Goal: Information Seeking & Learning: Learn about a topic

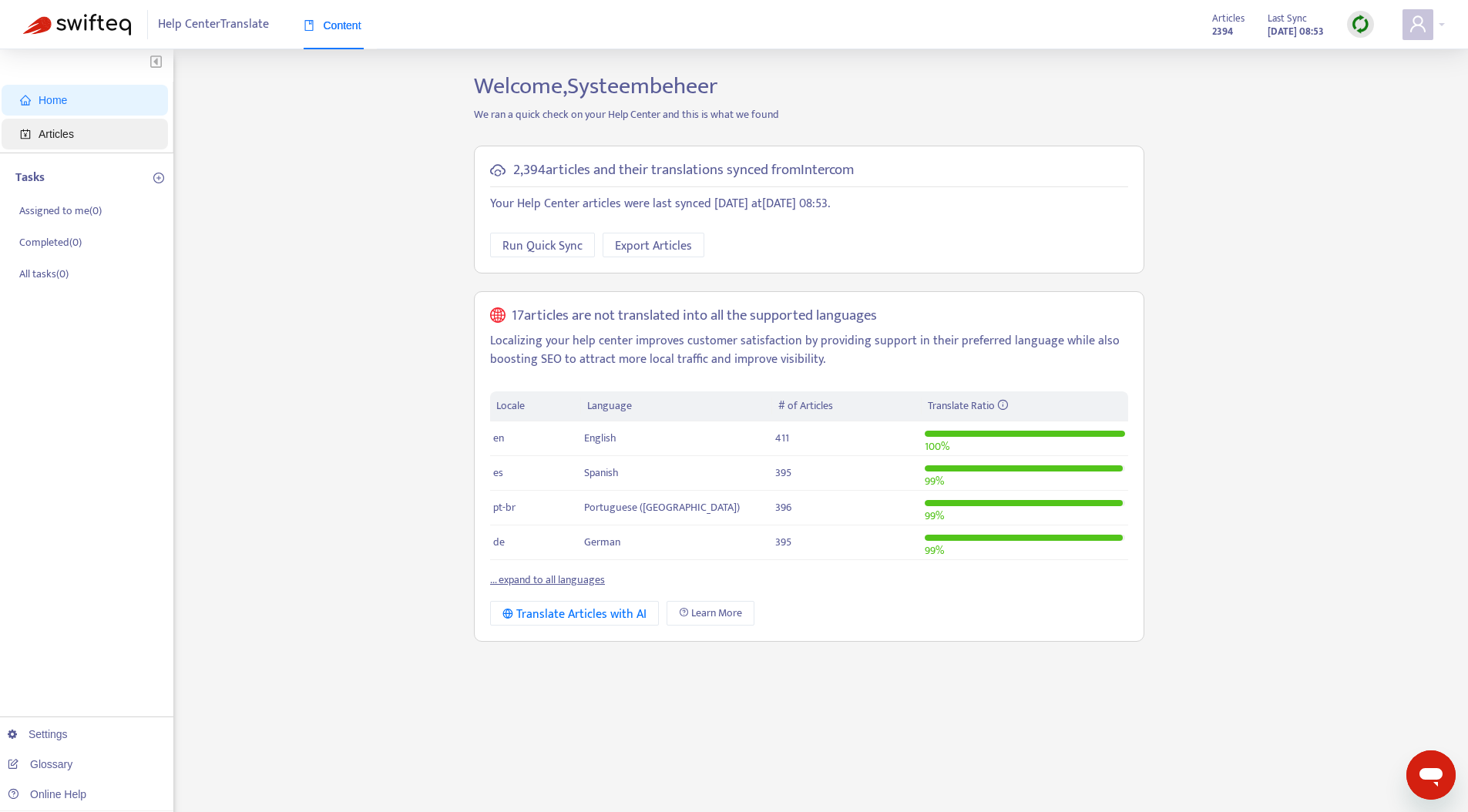
click at [92, 133] on span "Articles" at bounding box center [87, 134] width 136 height 31
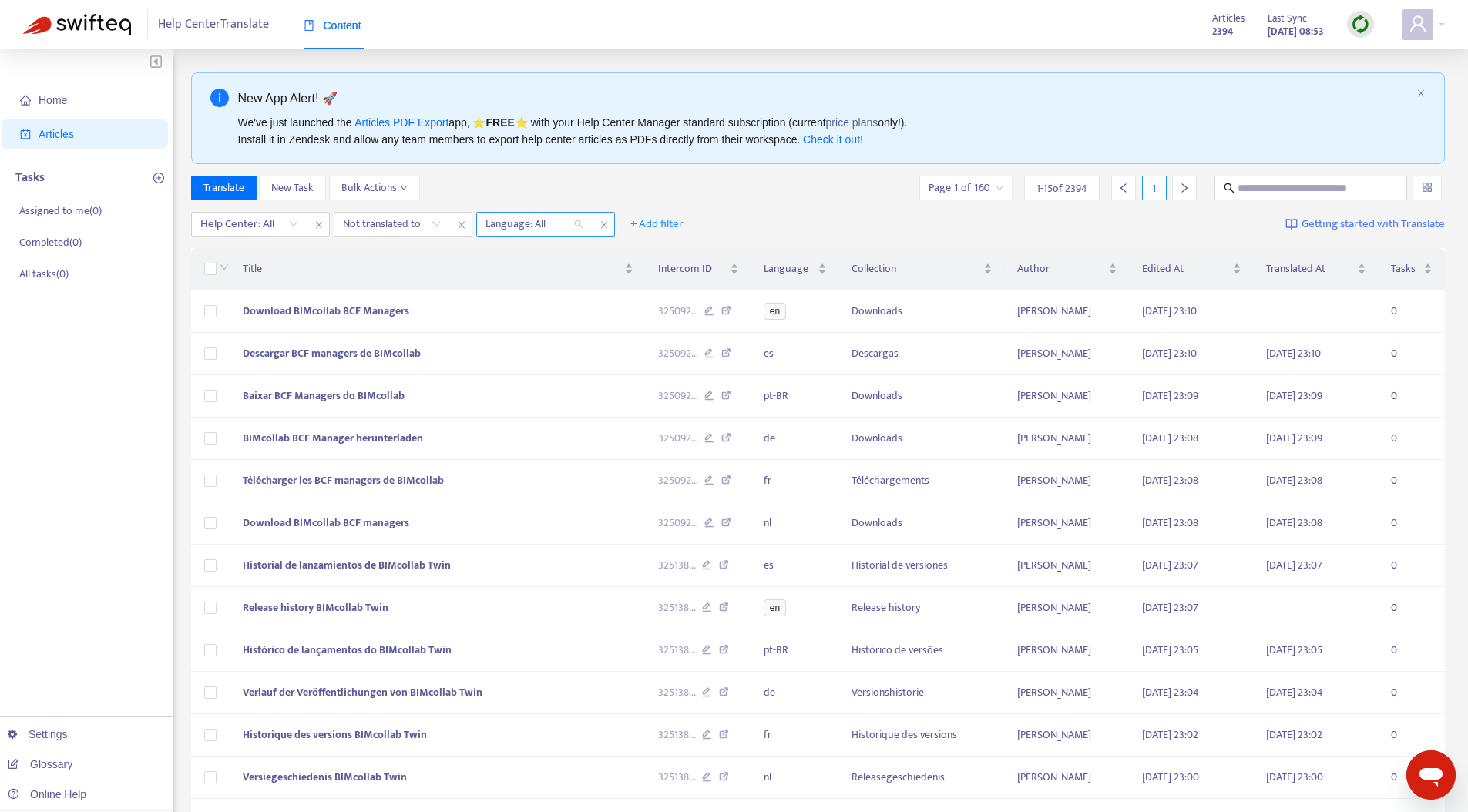
click at [543, 229] on div at bounding box center [526, 224] width 93 height 18
click at [365, 216] on div at bounding box center [384, 224] width 93 height 18
click at [372, 259] on div "nl" at bounding box center [481, 254] width 268 height 17
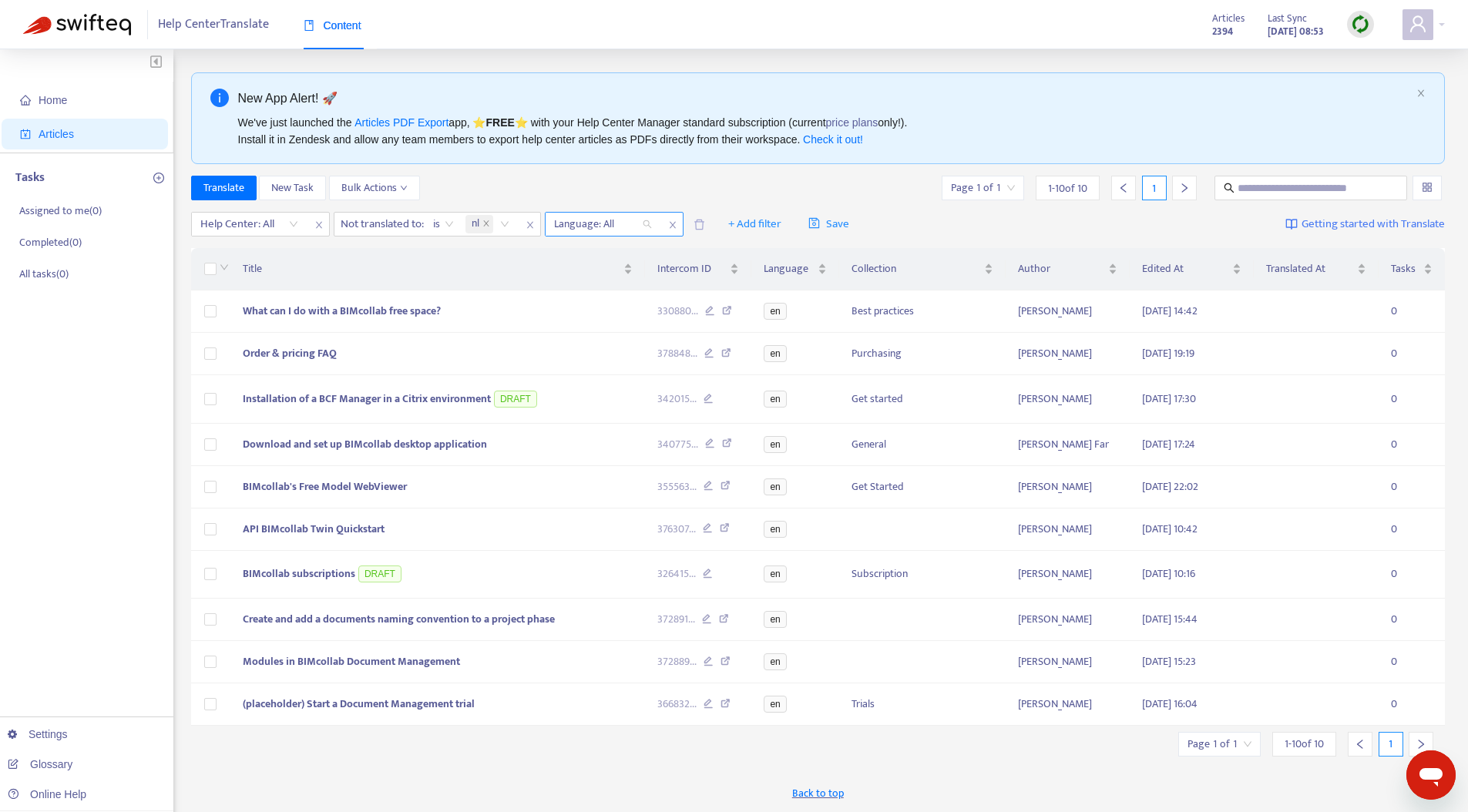
click at [585, 223] on div at bounding box center [595, 224] width 93 height 18
click at [587, 273] on div "en" at bounding box center [695, 279] width 268 height 17
click at [500, 184] on div "Translate New Task Bulk Actions Page 1 of 1 1 - 10 of 10 1" at bounding box center [818, 188] width 1254 height 25
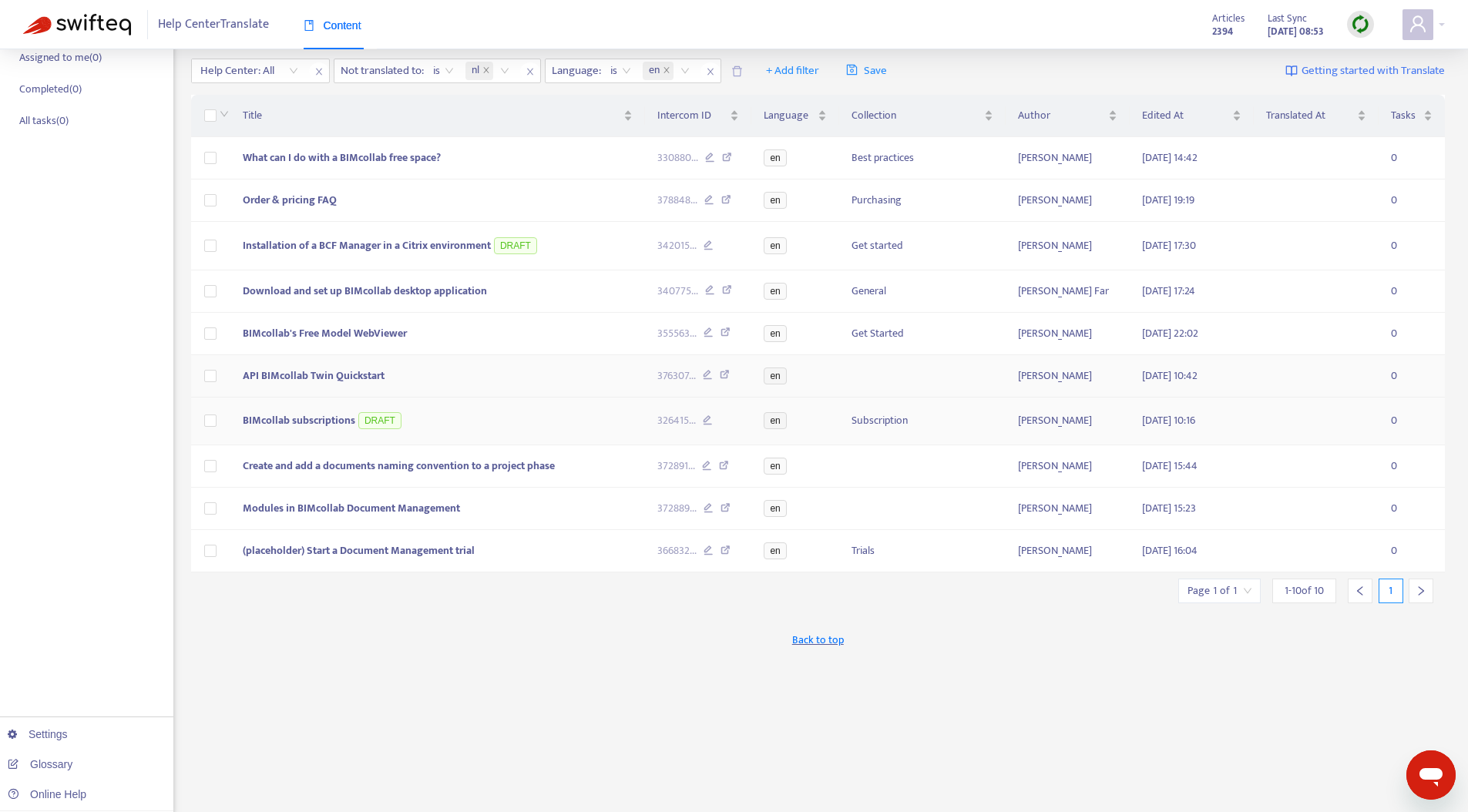
scroll to position [162, 0]
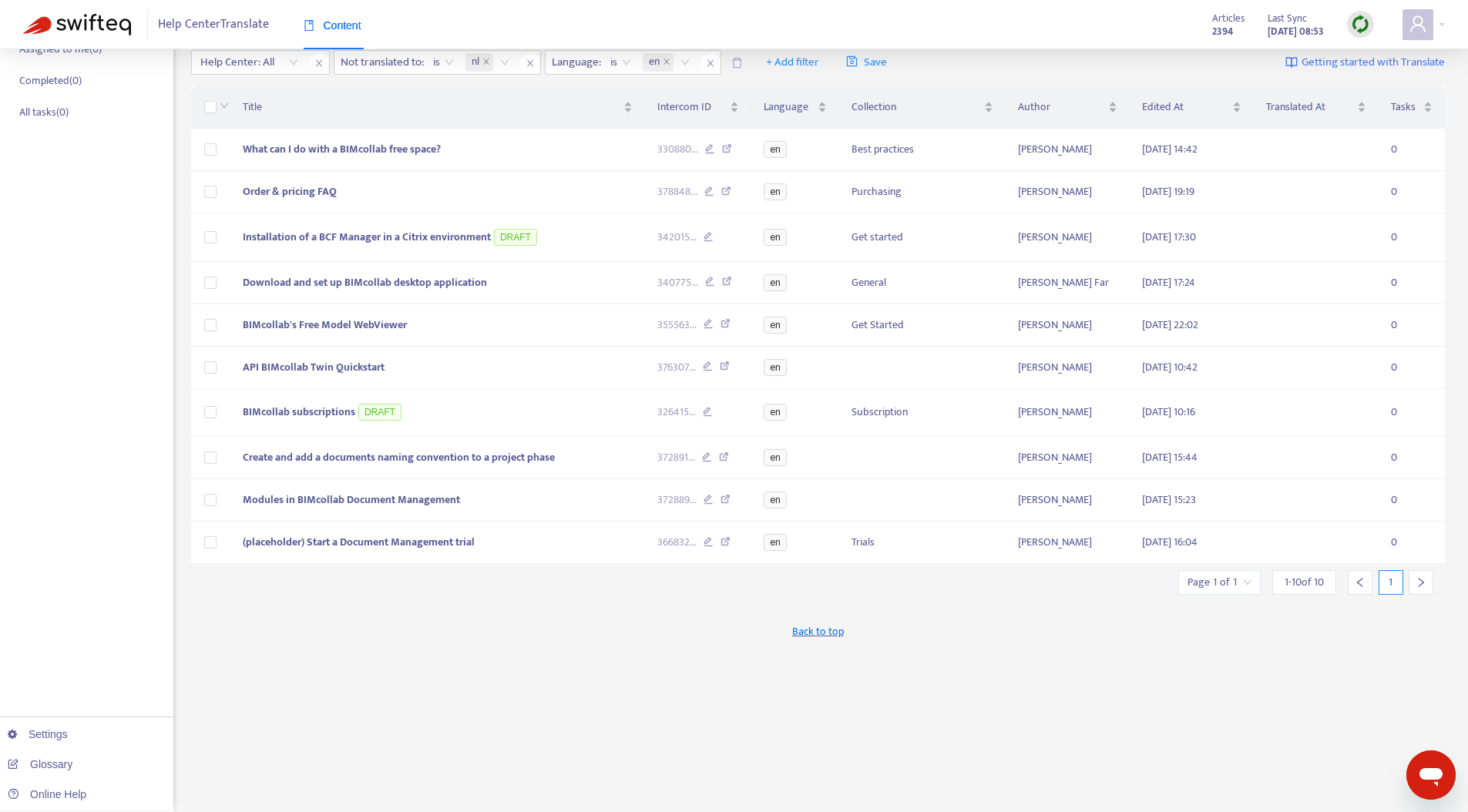
click at [1419, 587] on icon "right" at bounding box center [1421, 583] width 11 height 11
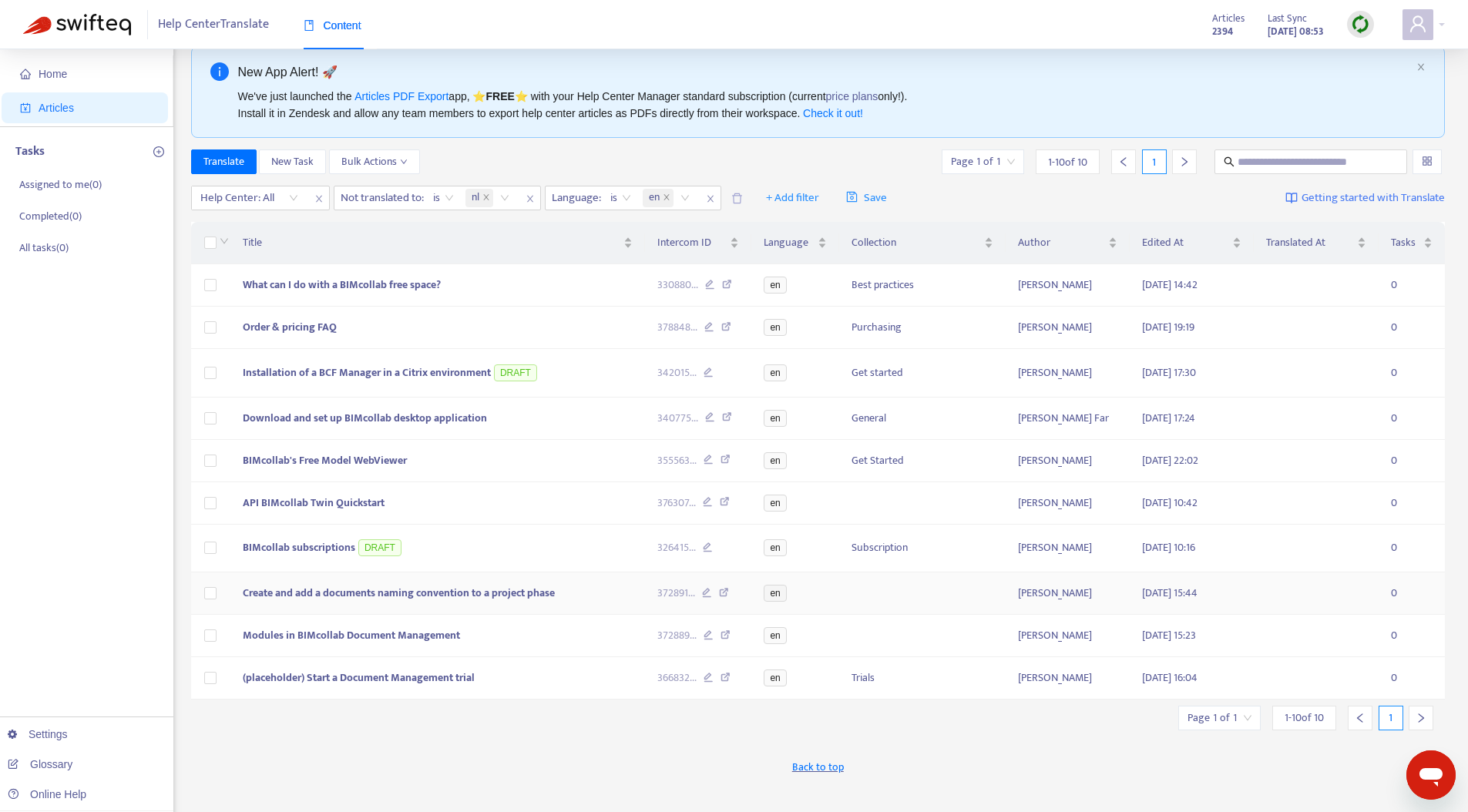
scroll to position [21, 0]
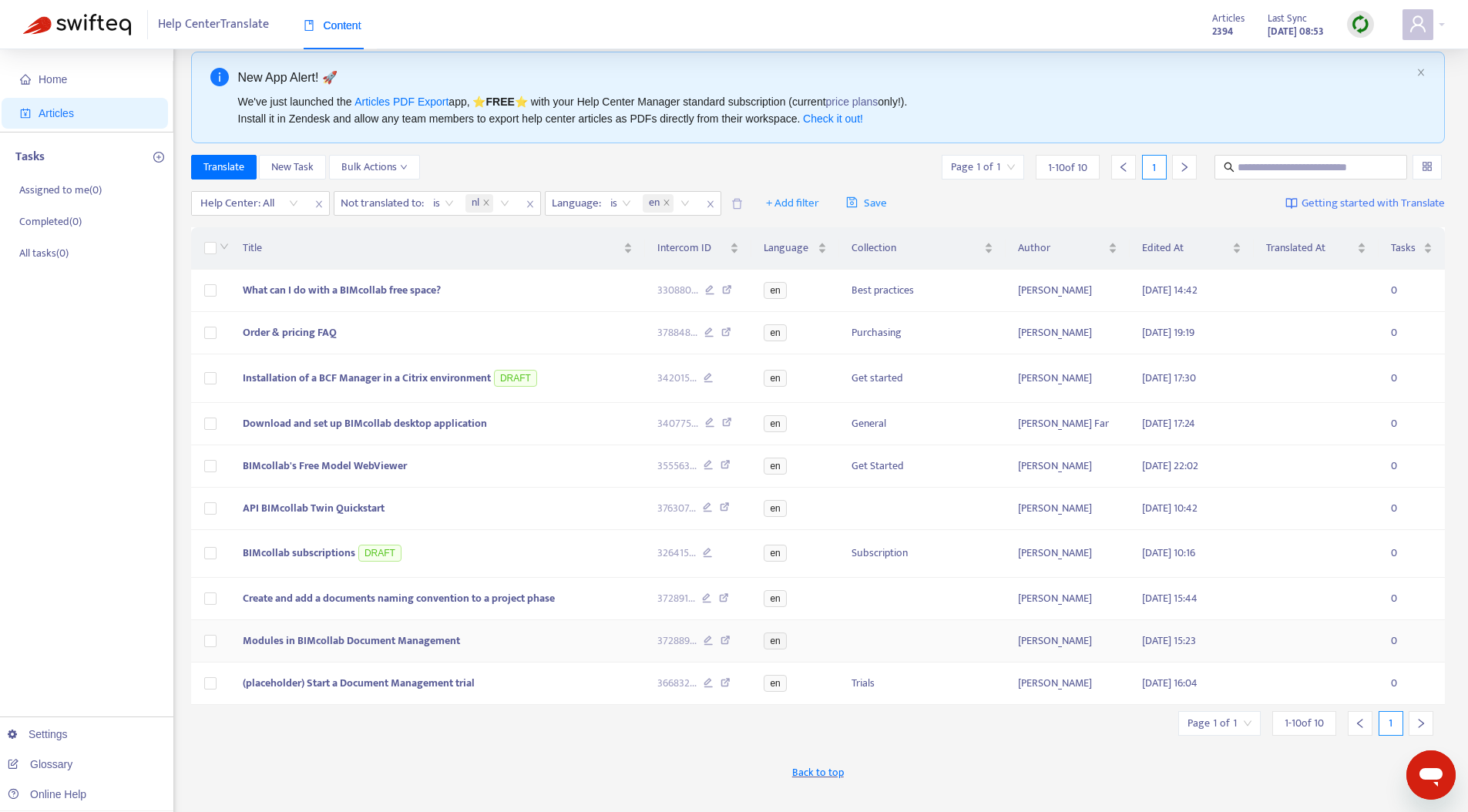
click at [395, 649] on span "Modules in BIMcollab Document Management" at bounding box center [351, 640] width 218 height 17
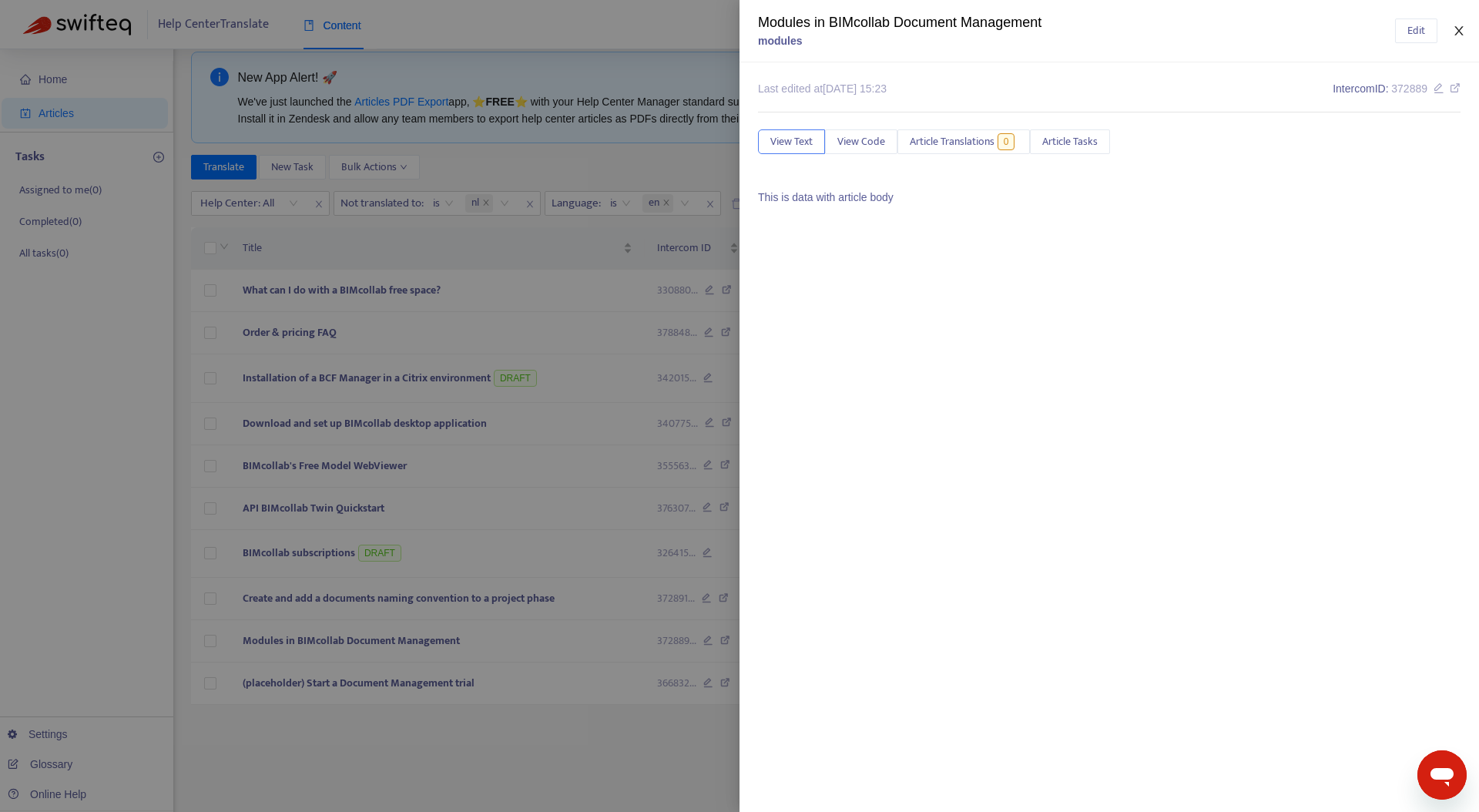
click at [1466, 32] on button "Close" at bounding box center [1459, 31] width 22 height 15
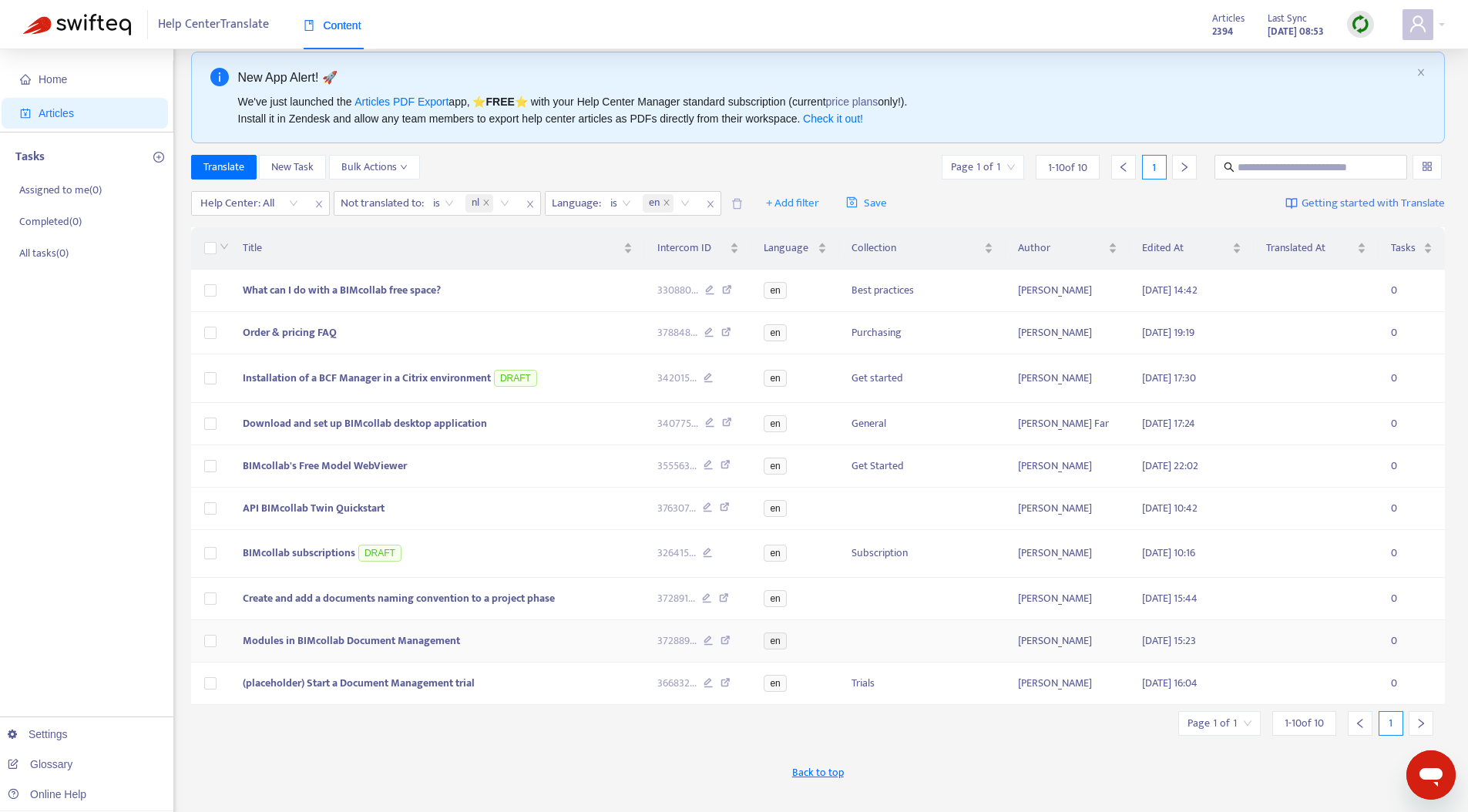
click at [398, 663] on td "Modules in BIMcollab Document Management" at bounding box center [437, 641] width 414 height 43
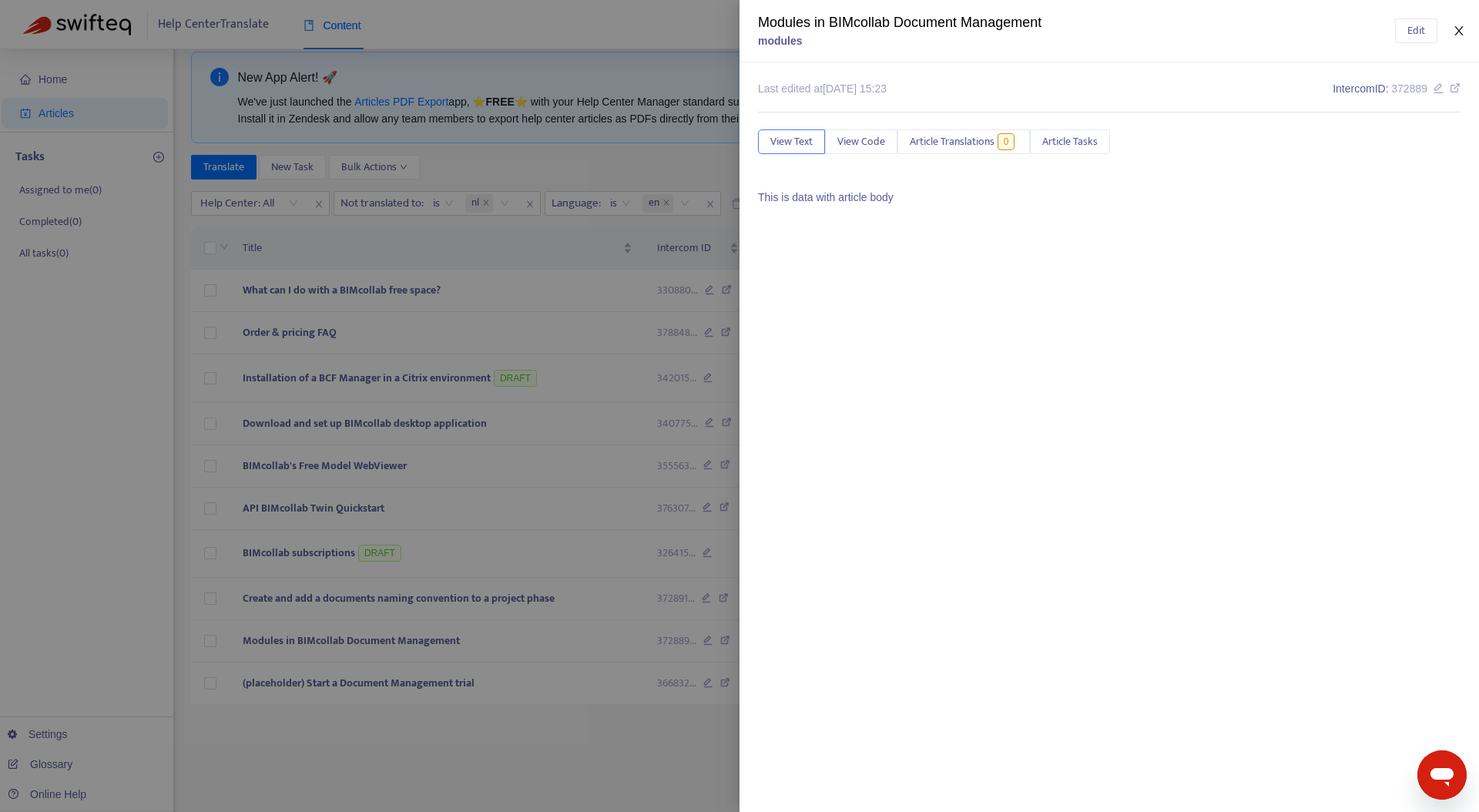
drag, startPoint x: 1458, startPoint y: 26, endPoint x: 1443, endPoint y: 32, distance: 16.2
click at [1458, 26] on icon "close" at bounding box center [1459, 31] width 13 height 13
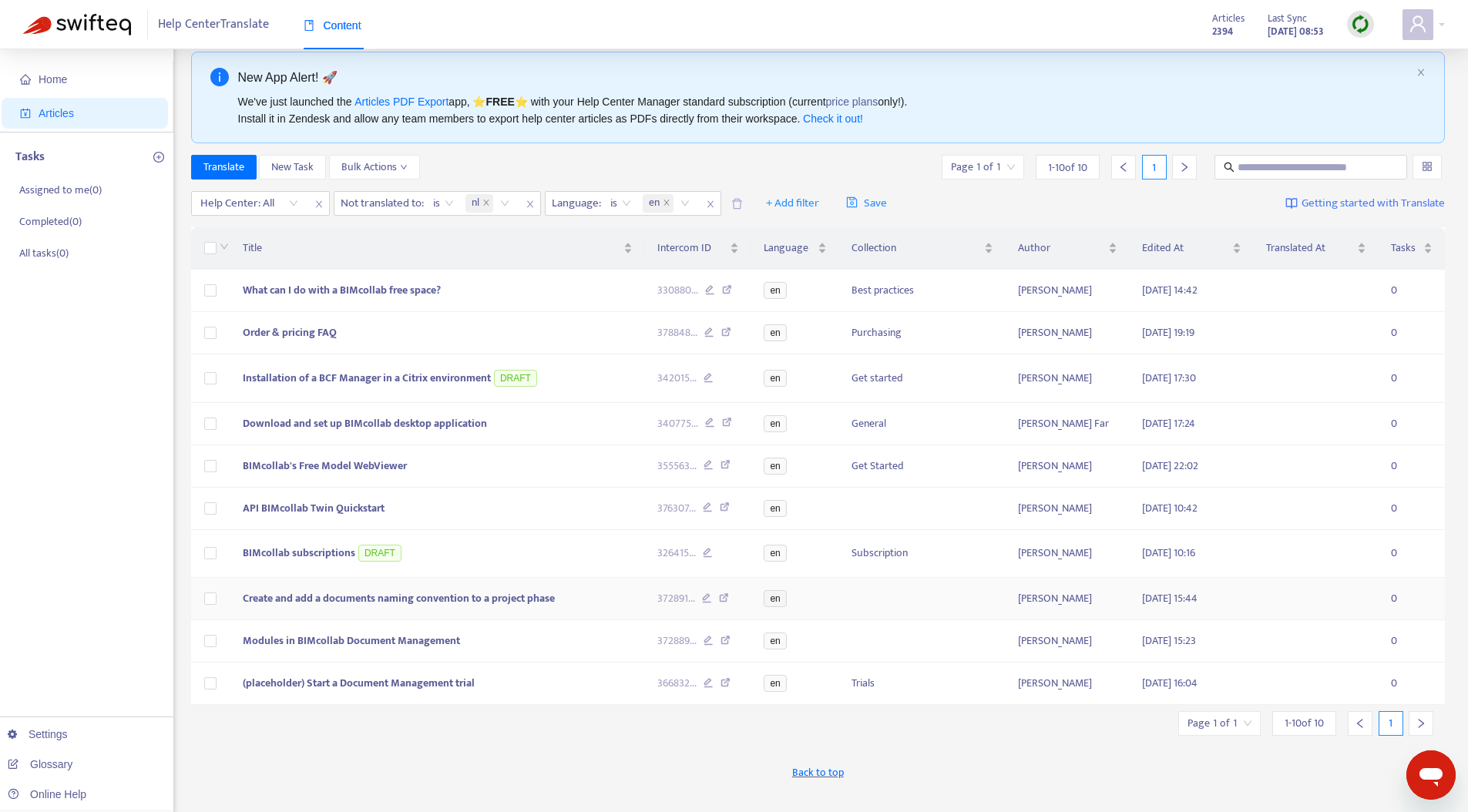
click at [322, 607] on span "Create and add a documents naming convention to a project phase" at bounding box center [398, 597] width 312 height 17
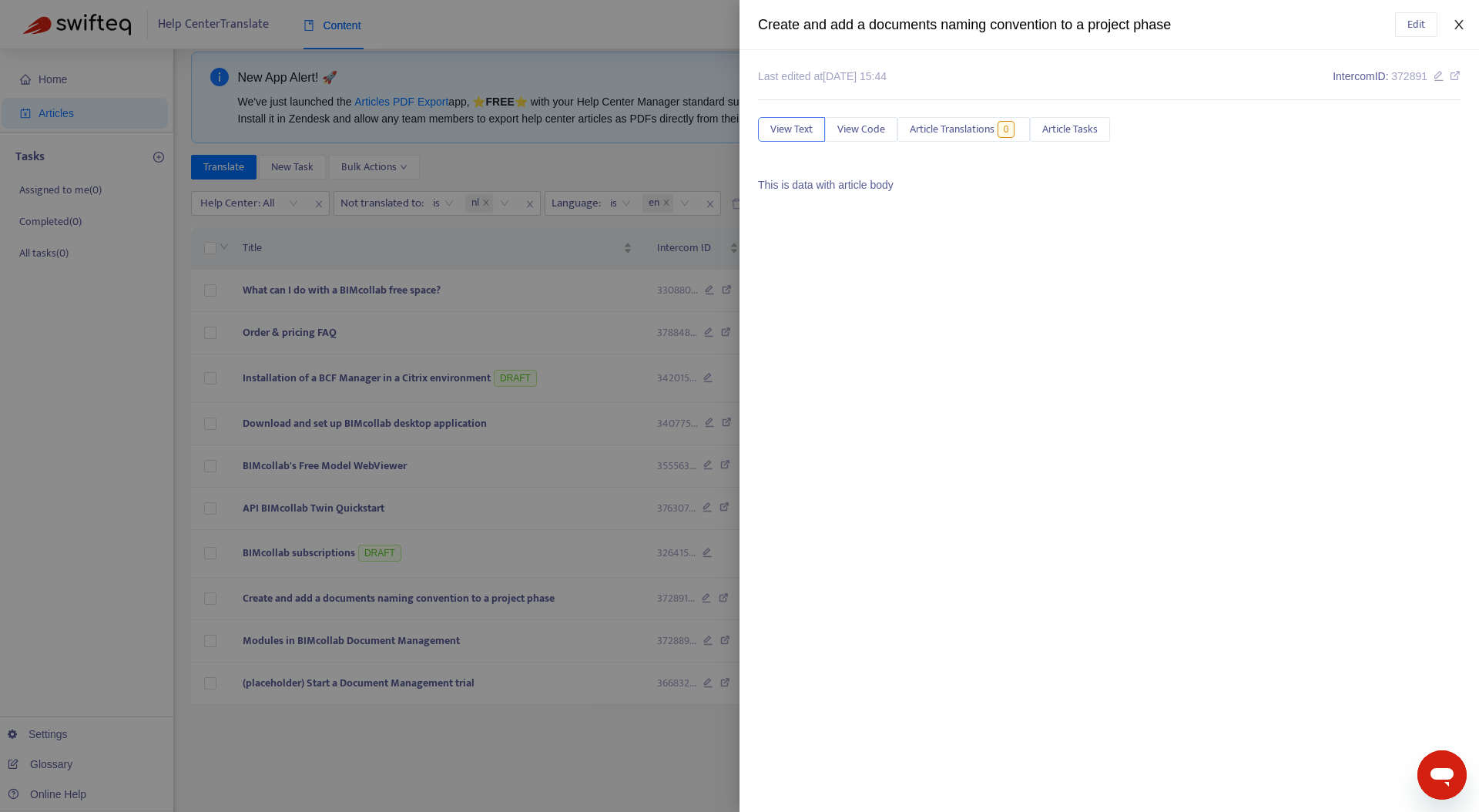
click at [1453, 23] on icon "close" at bounding box center [1459, 25] width 13 height 13
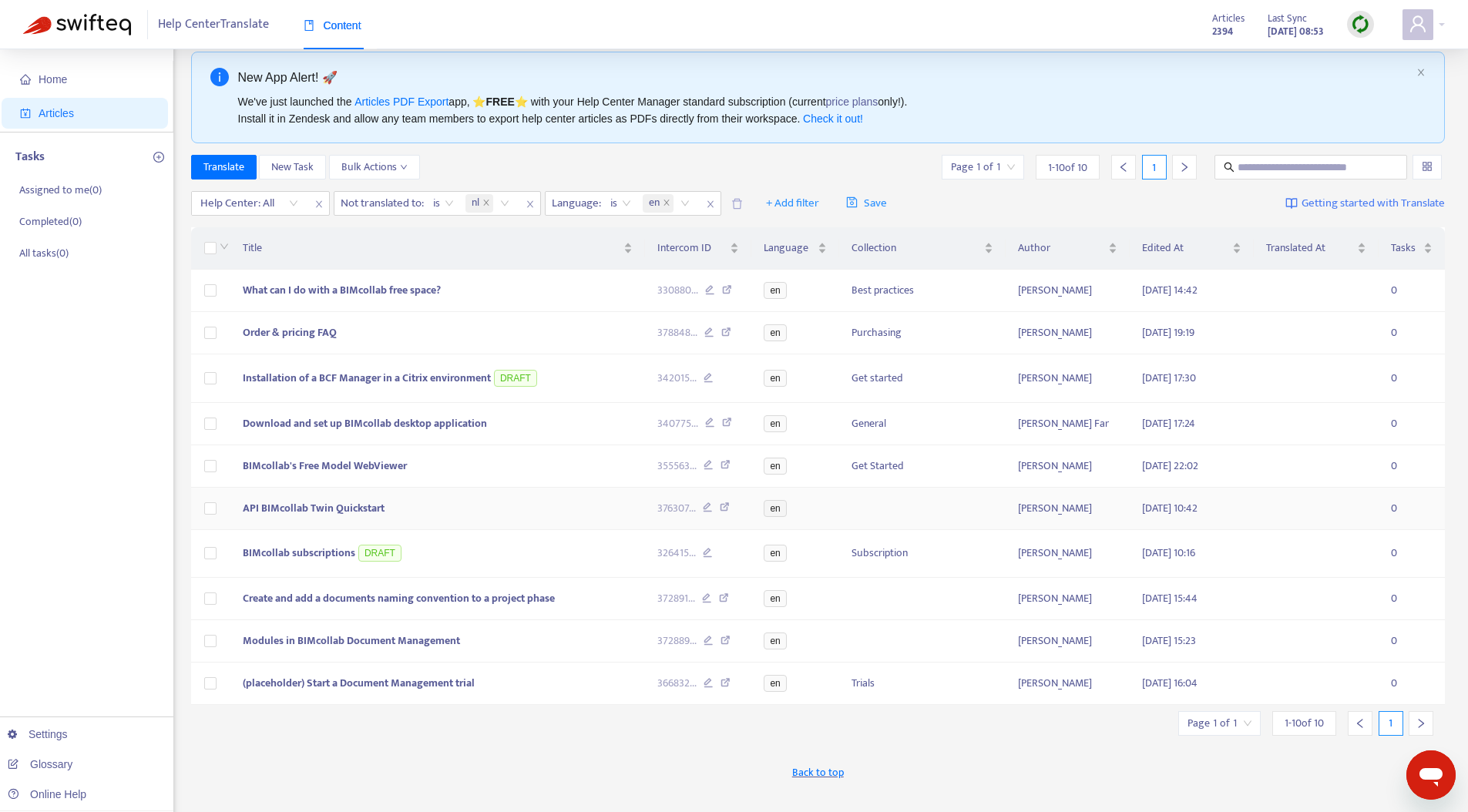
click at [309, 517] on span "API BIMcollab Twin Quickstart" at bounding box center [313, 507] width 142 height 17
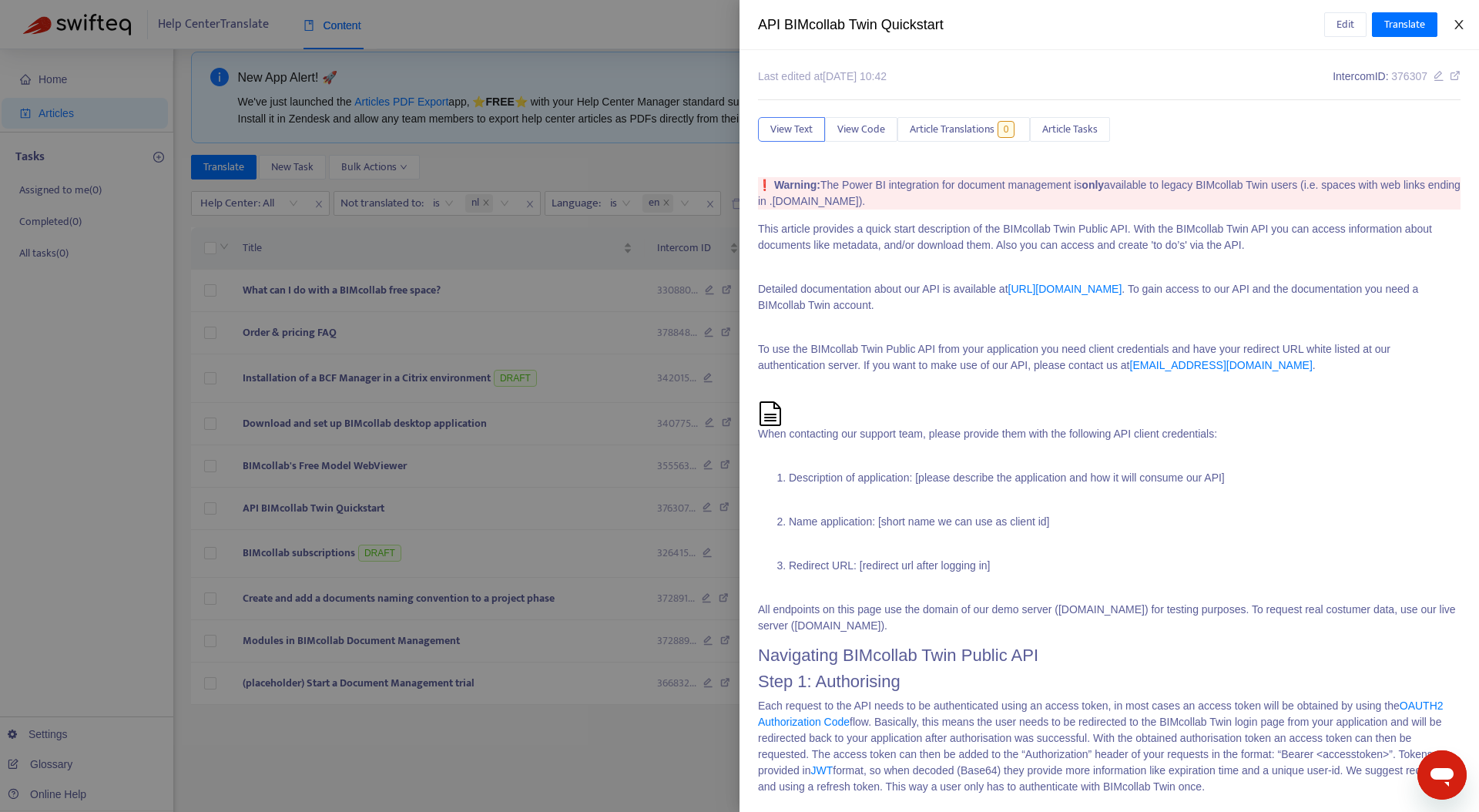
click at [1458, 25] on icon "close" at bounding box center [1458, 25] width 8 height 9
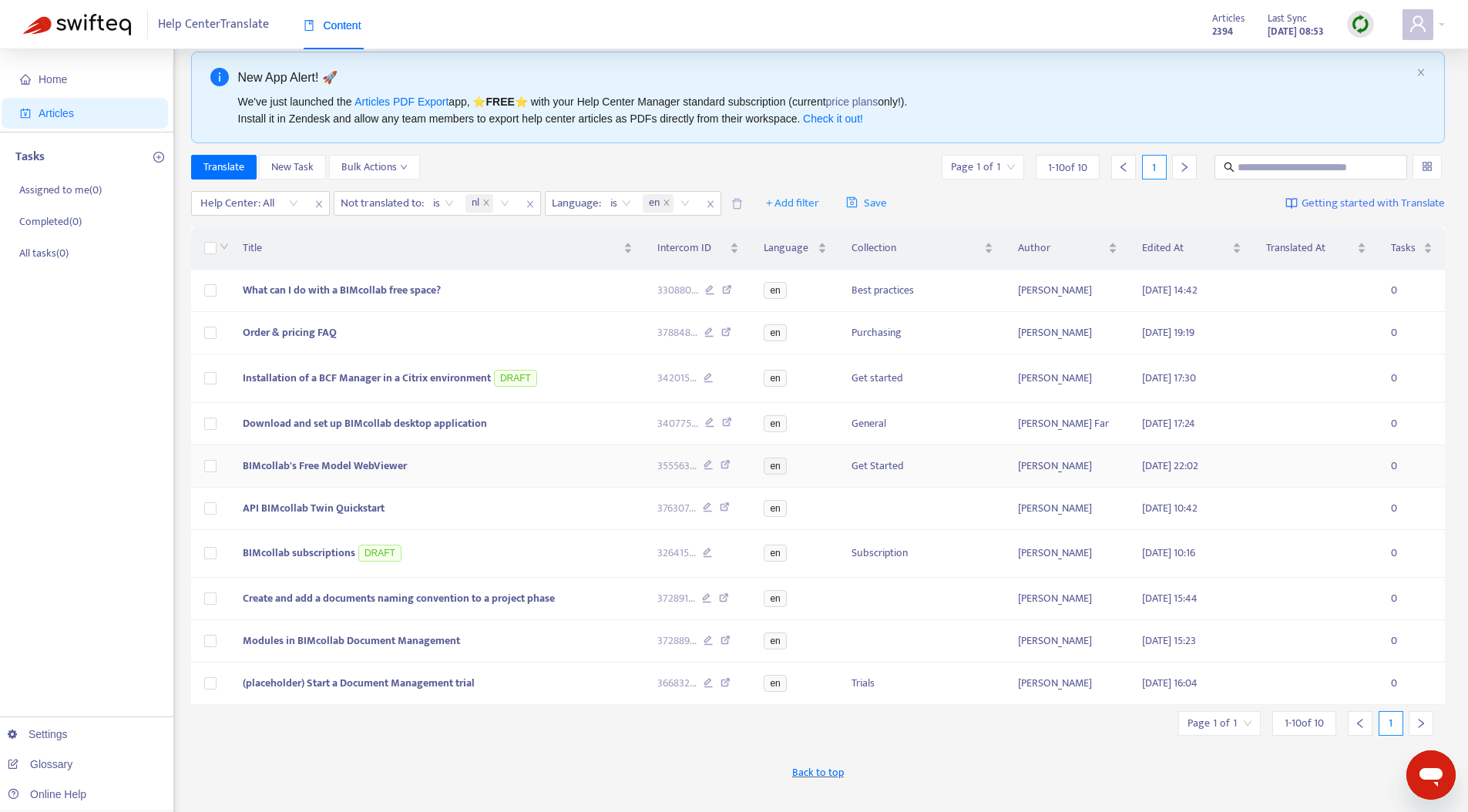
click at [313, 474] on span "BIMcollab's Free Model WebViewer" at bounding box center [324, 465] width 164 height 17
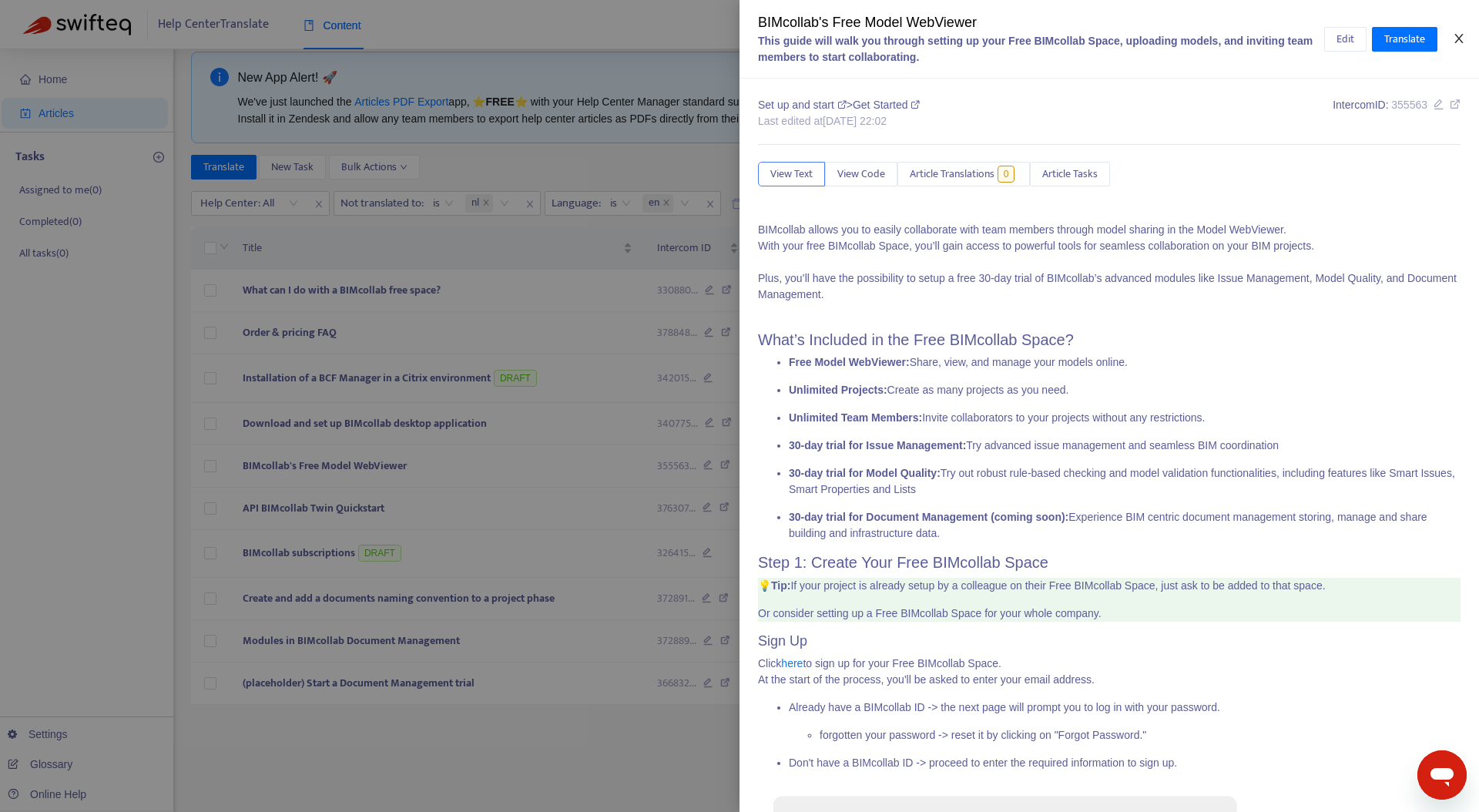
drag, startPoint x: 1464, startPoint y: 33, endPoint x: 994, endPoint y: 158, distance: 486.3
click at [1464, 33] on icon "close" at bounding box center [1459, 39] width 13 height 13
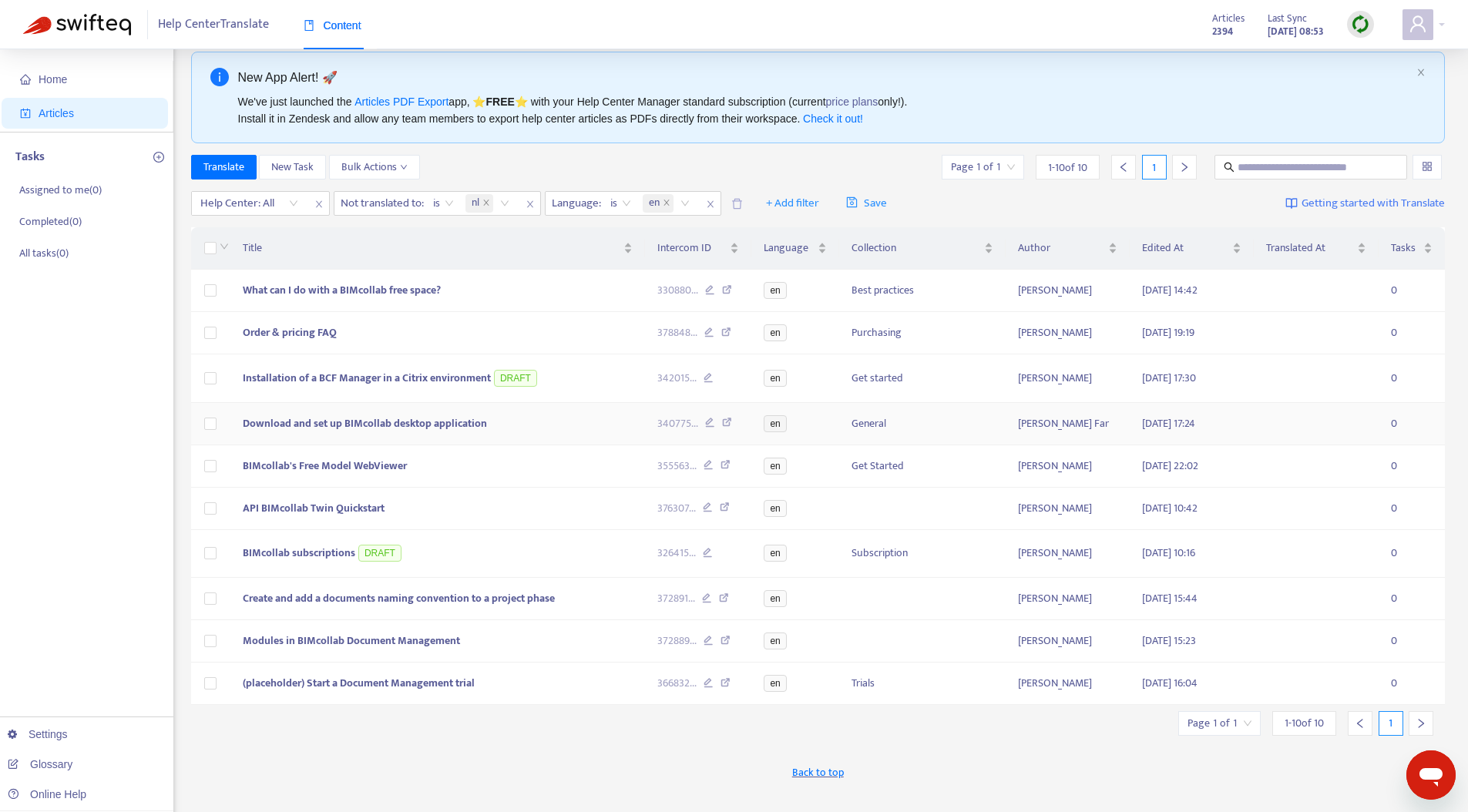
click at [295, 432] on span "Download and set up BIMcollab desktop application" at bounding box center [364, 422] width 244 height 17
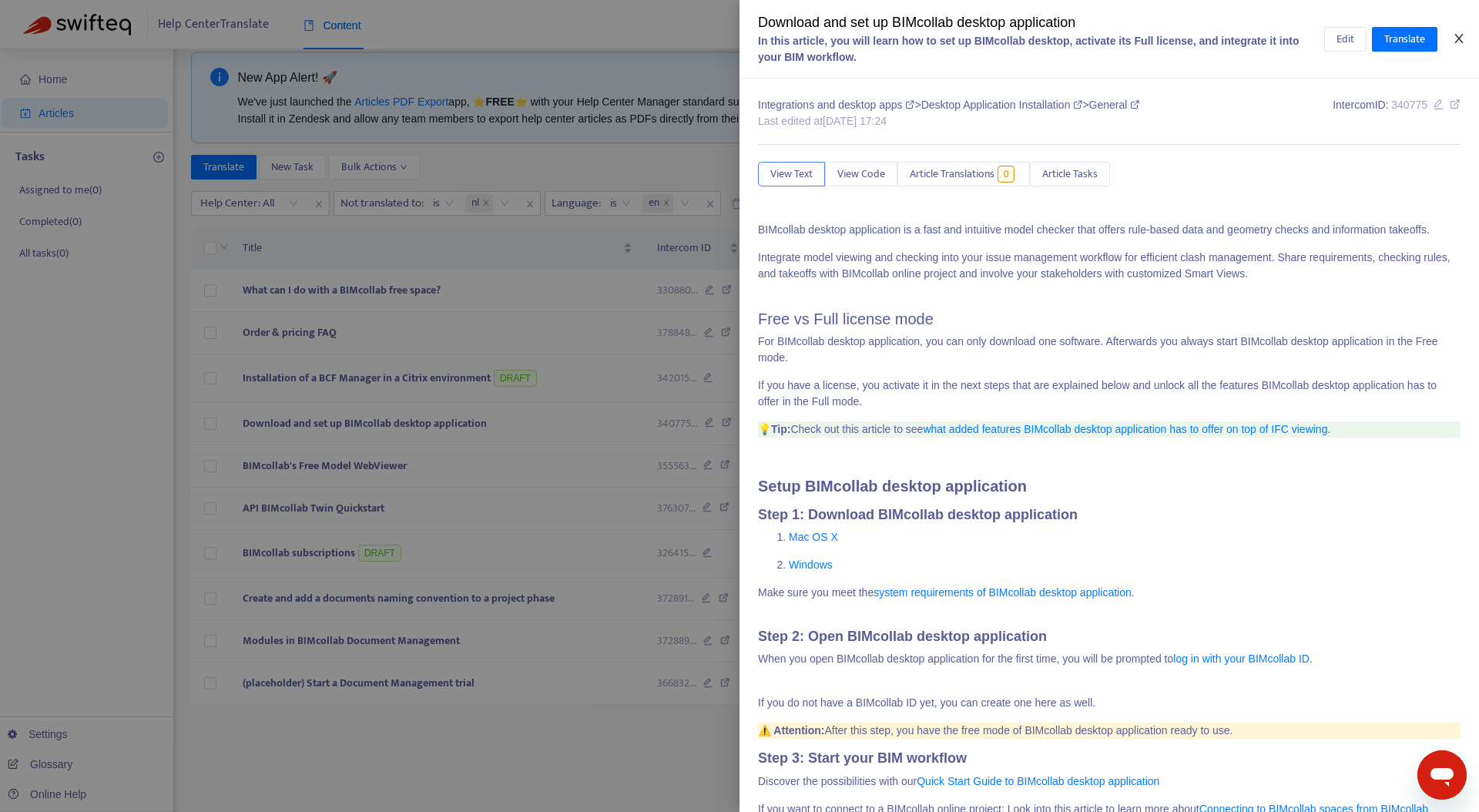
click at [1454, 33] on icon "close" at bounding box center [1459, 39] width 13 height 13
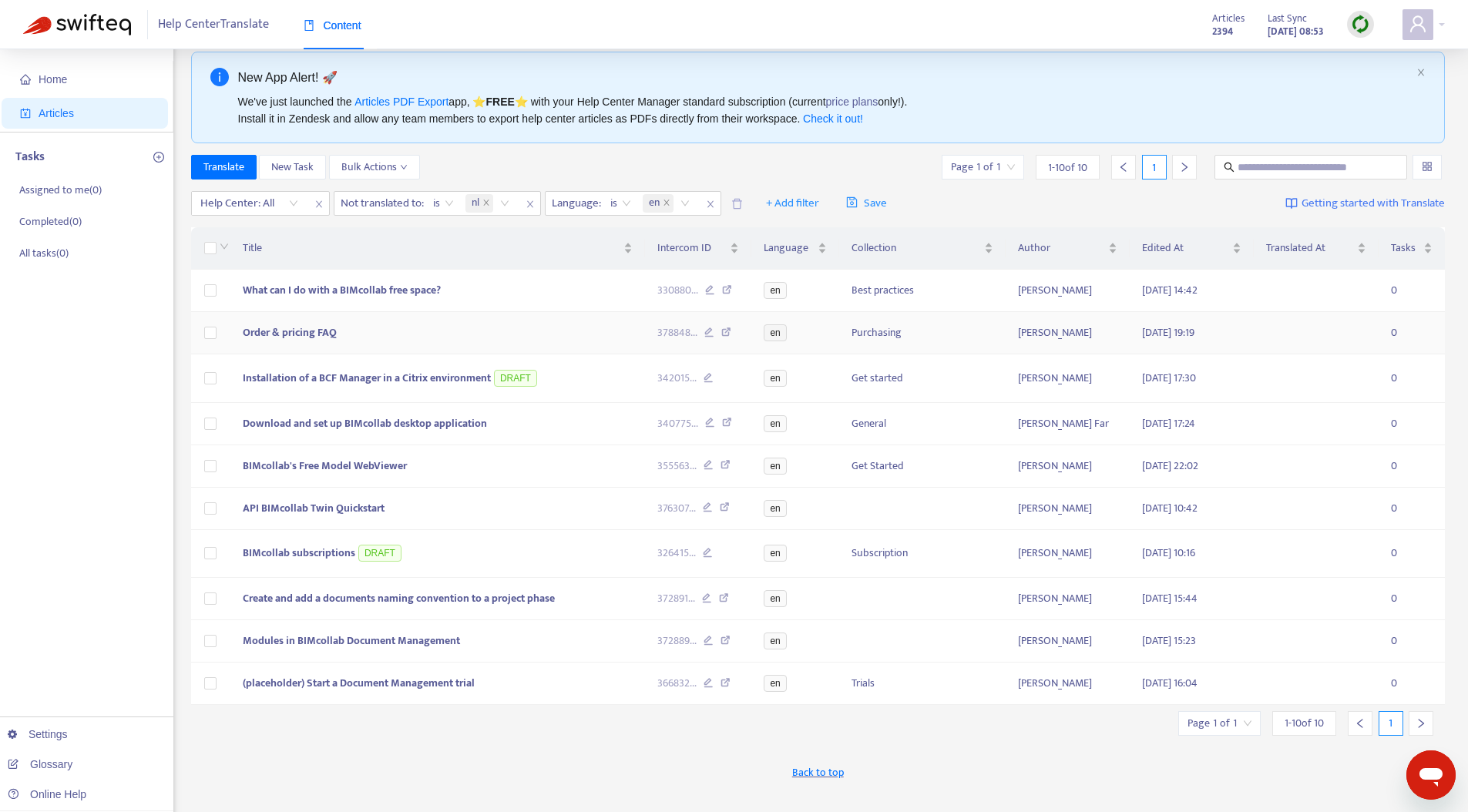
click at [291, 338] on span "Order & pricing FAQ" at bounding box center [289, 331] width 94 height 17
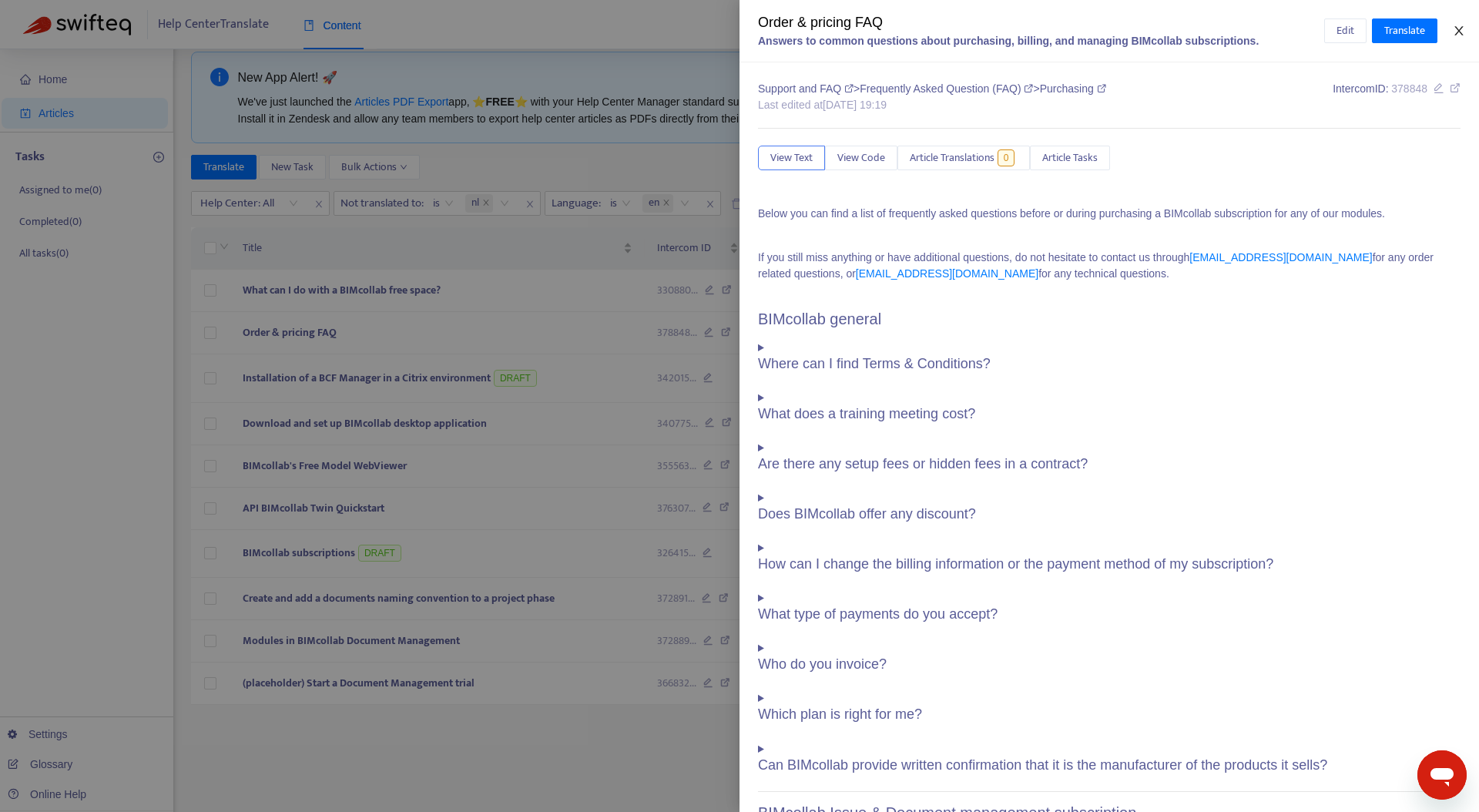
click at [1455, 25] on icon "close" at bounding box center [1459, 31] width 13 height 13
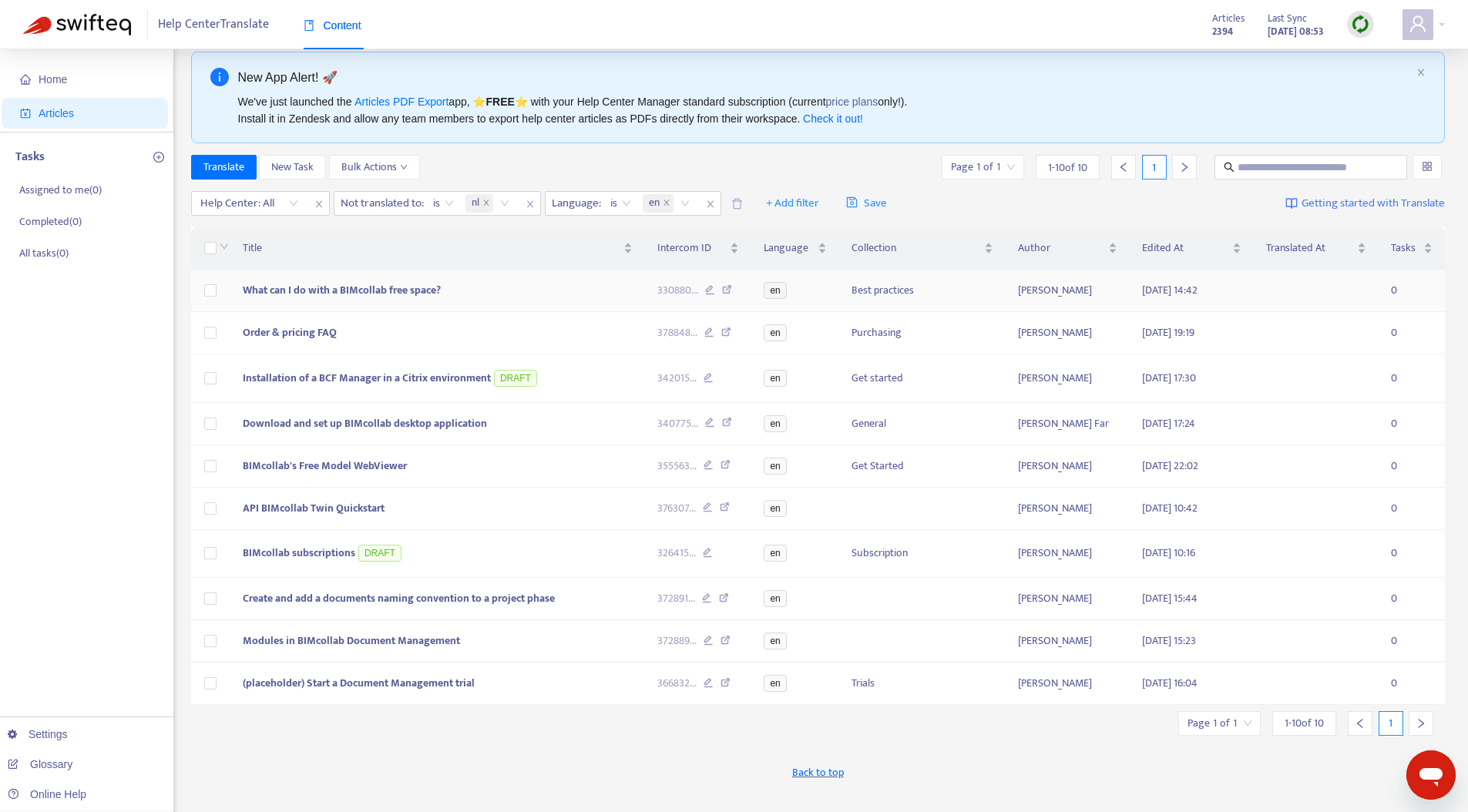
click at [420, 276] on td "What can I do with a BIMcollab free space?" at bounding box center [437, 290] width 414 height 43
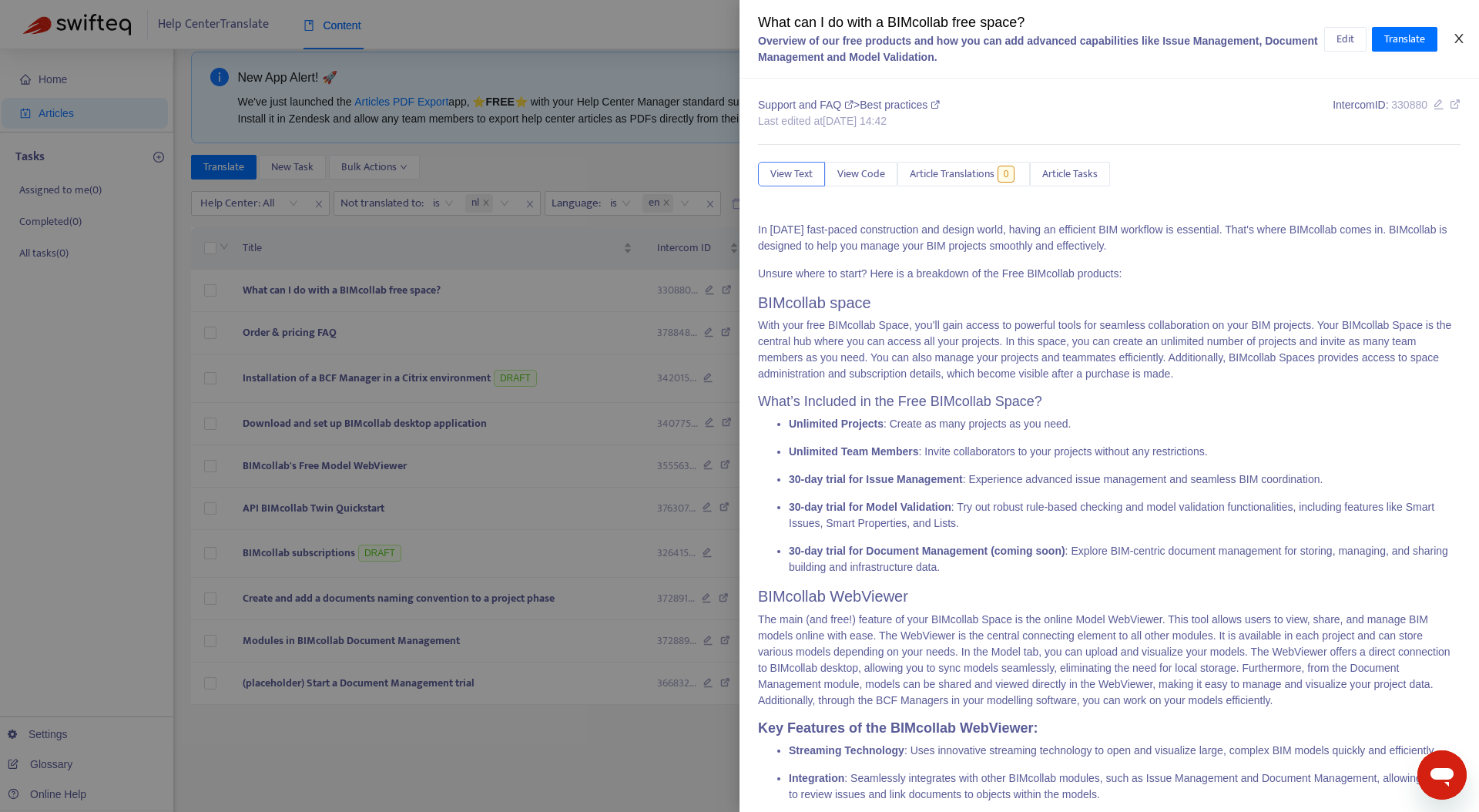
click at [1453, 37] on icon "close" at bounding box center [1459, 39] width 13 height 13
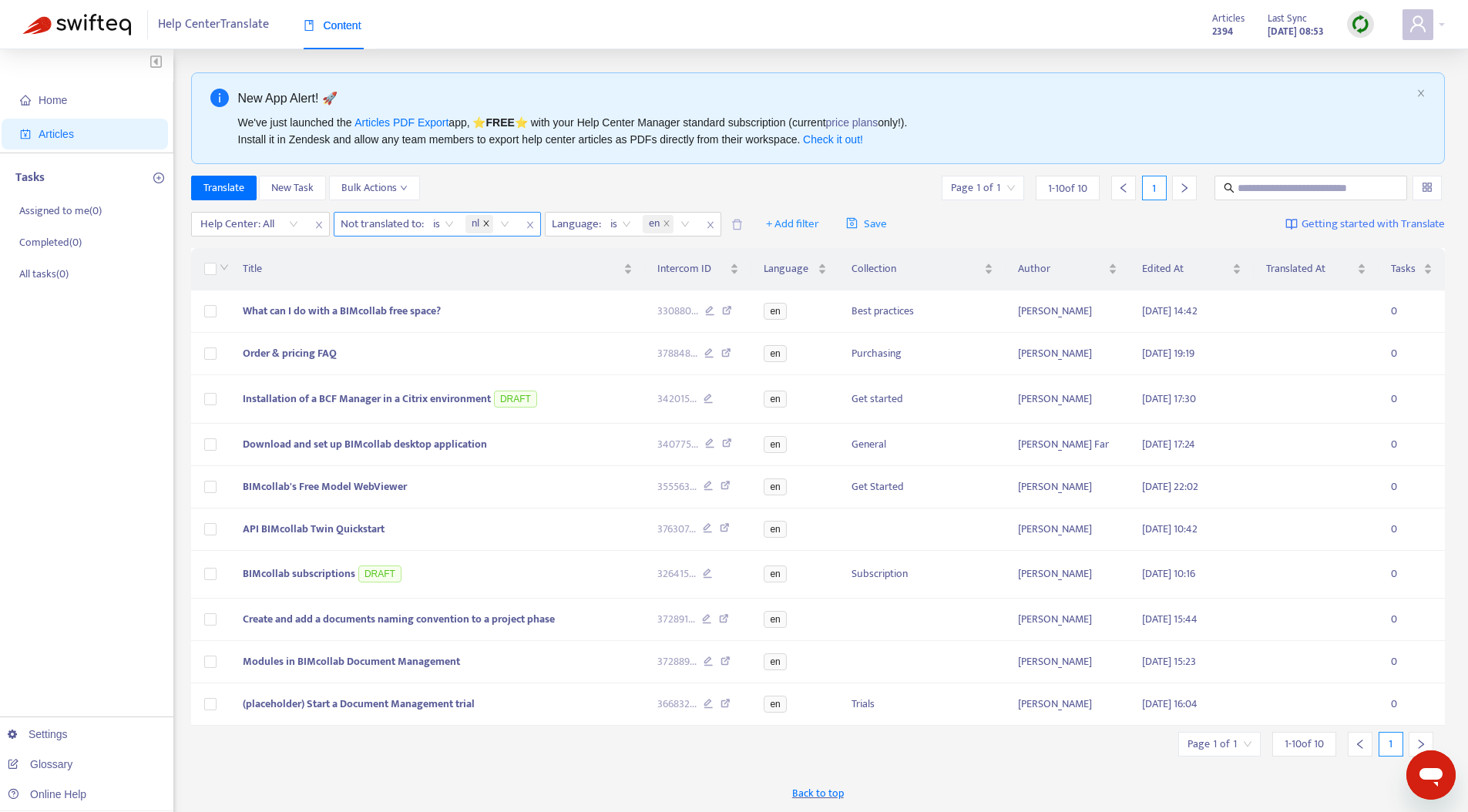
click at [484, 222] on icon "close" at bounding box center [486, 223] width 7 height 7
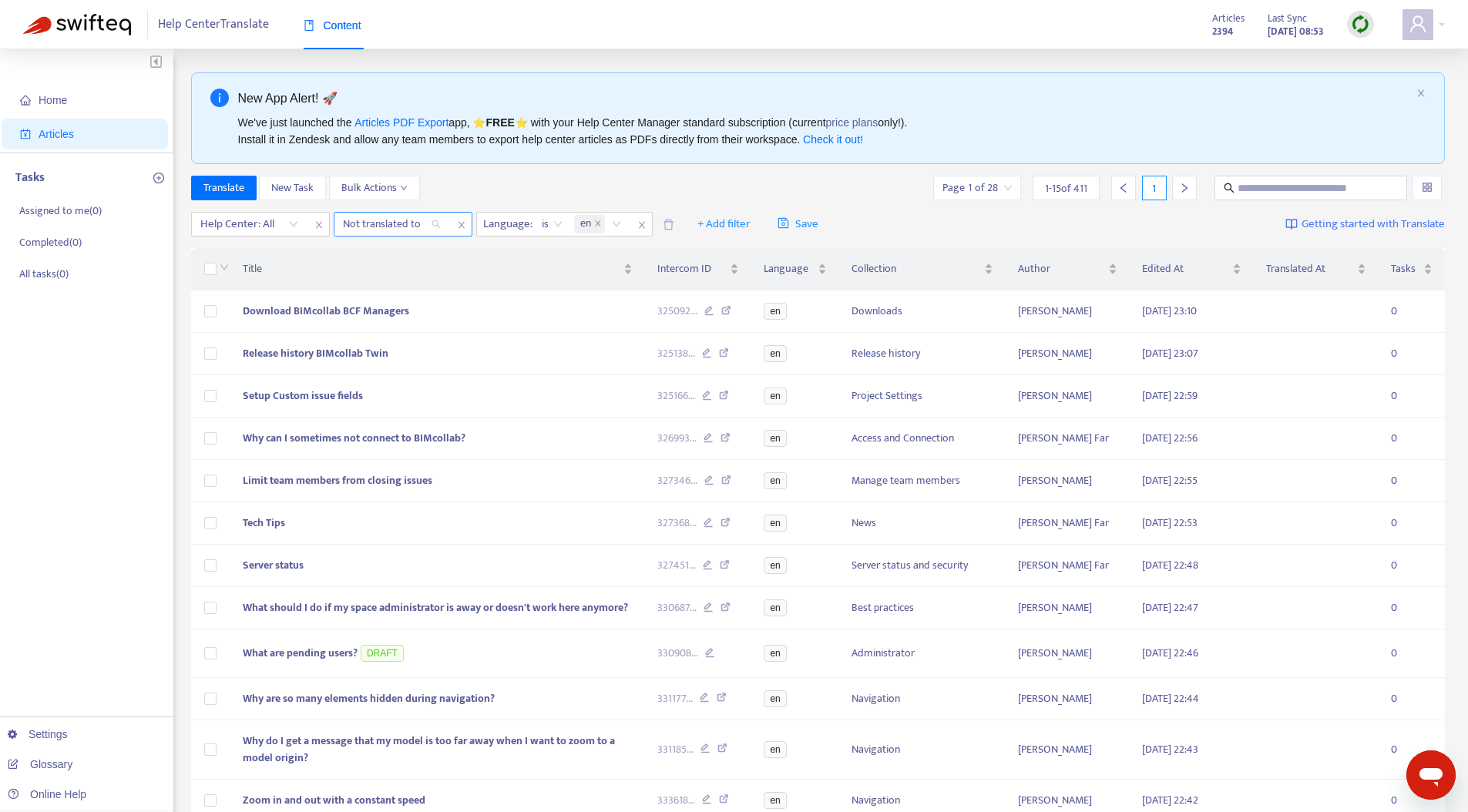
click at [396, 228] on div at bounding box center [384, 224] width 93 height 18
click at [372, 297] on div "fr" at bounding box center [481, 303] width 268 height 17
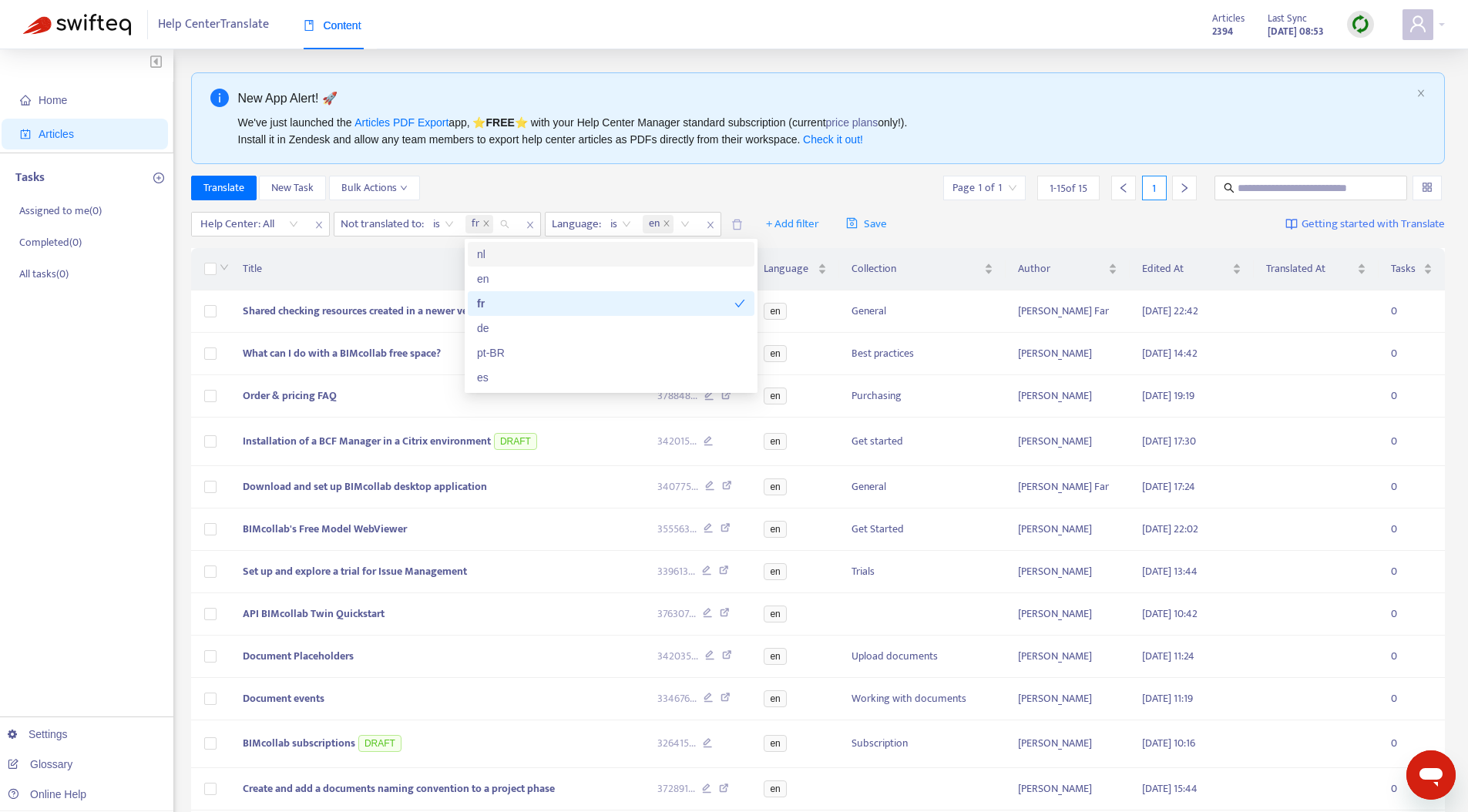
click at [683, 182] on div "Translate New Task Bulk Actions Page 1 of 1 1 - 15 of 15 1" at bounding box center [818, 188] width 1254 height 25
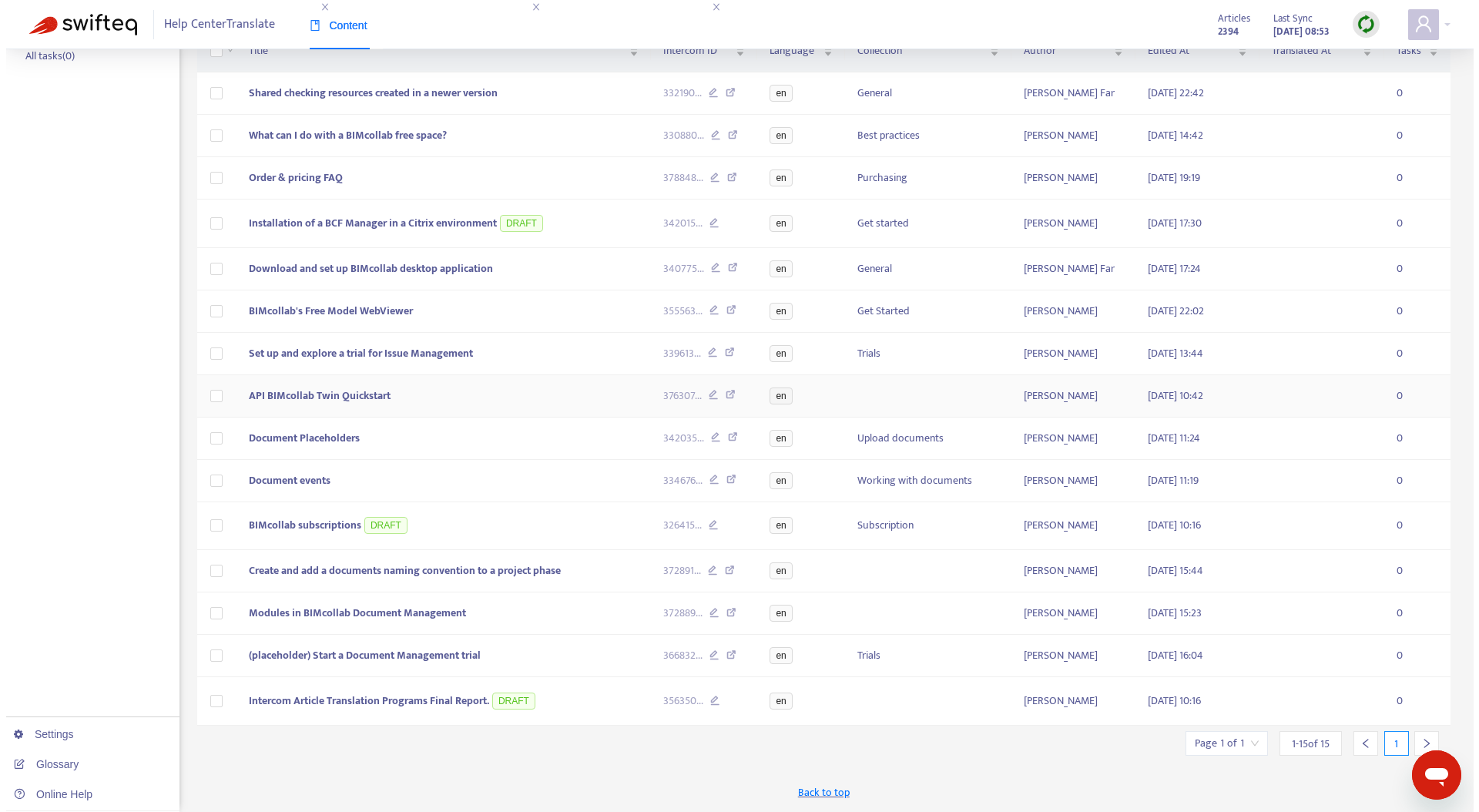
scroll to position [320, 0]
click at [309, 429] on span "Document Placeholders" at bounding box center [298, 437] width 111 height 17
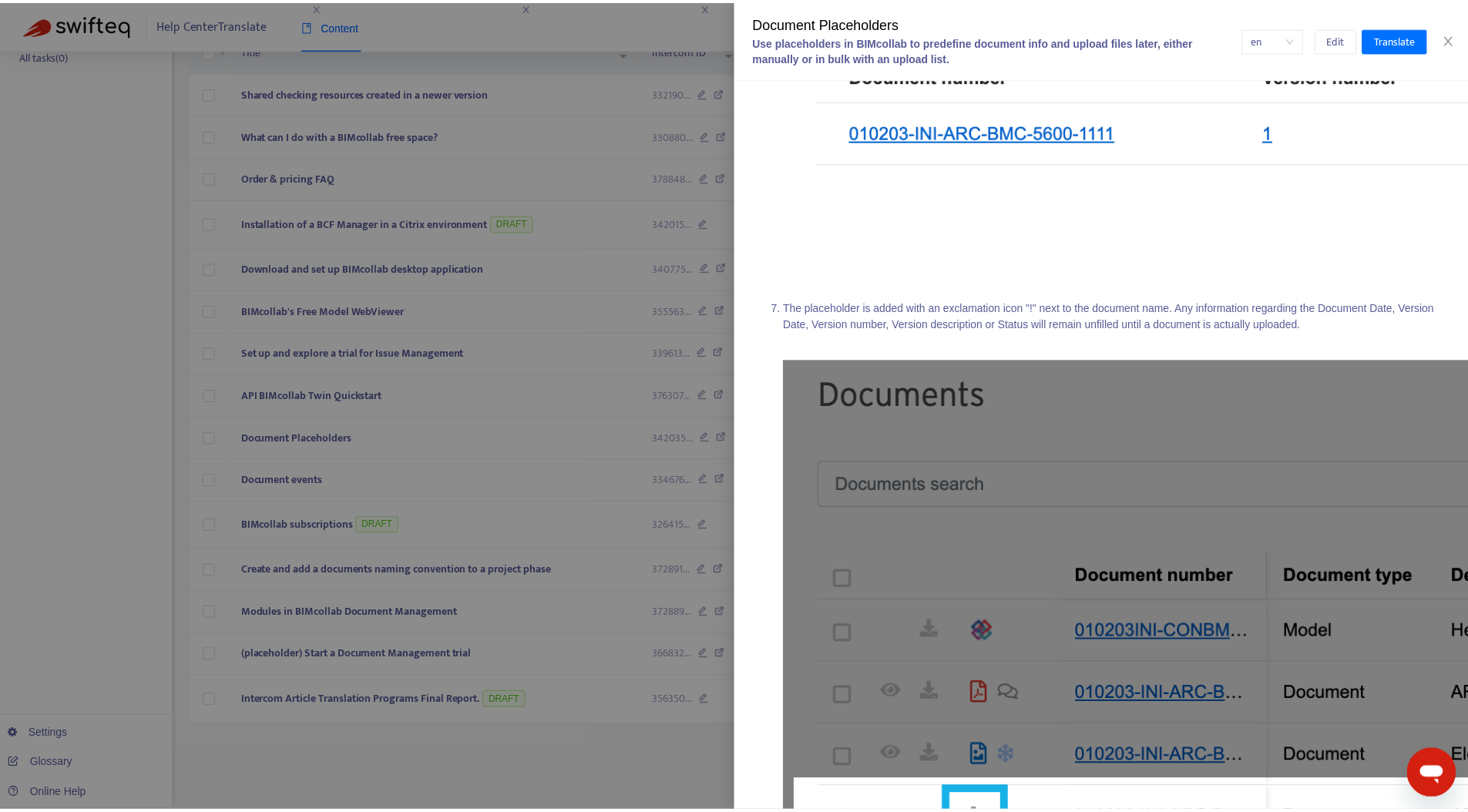
scroll to position [4392, 0]
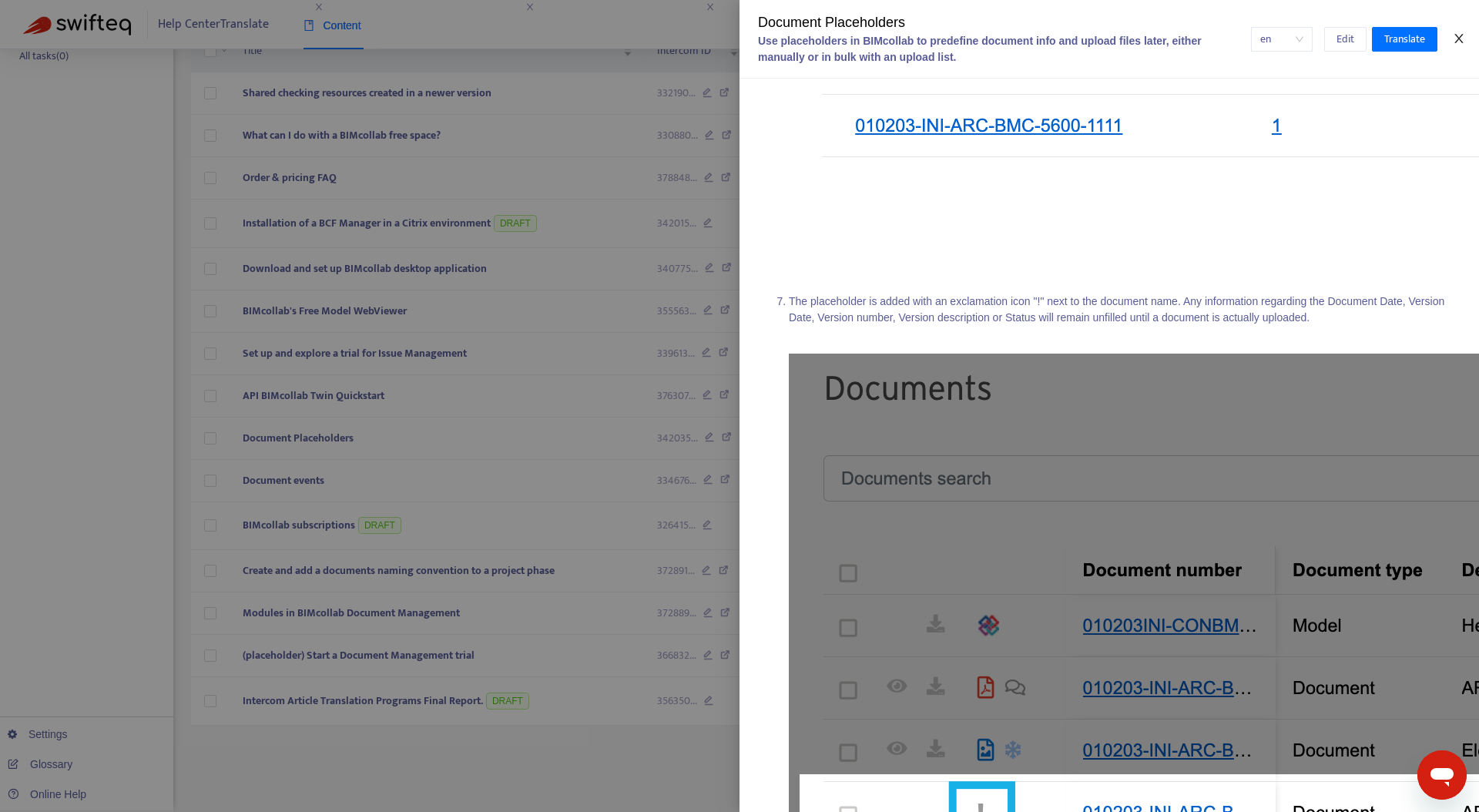
drag, startPoint x: 1455, startPoint y: 39, endPoint x: 1445, endPoint y: 37, distance: 10.2
click at [1456, 38] on icon "close" at bounding box center [1459, 39] width 13 height 13
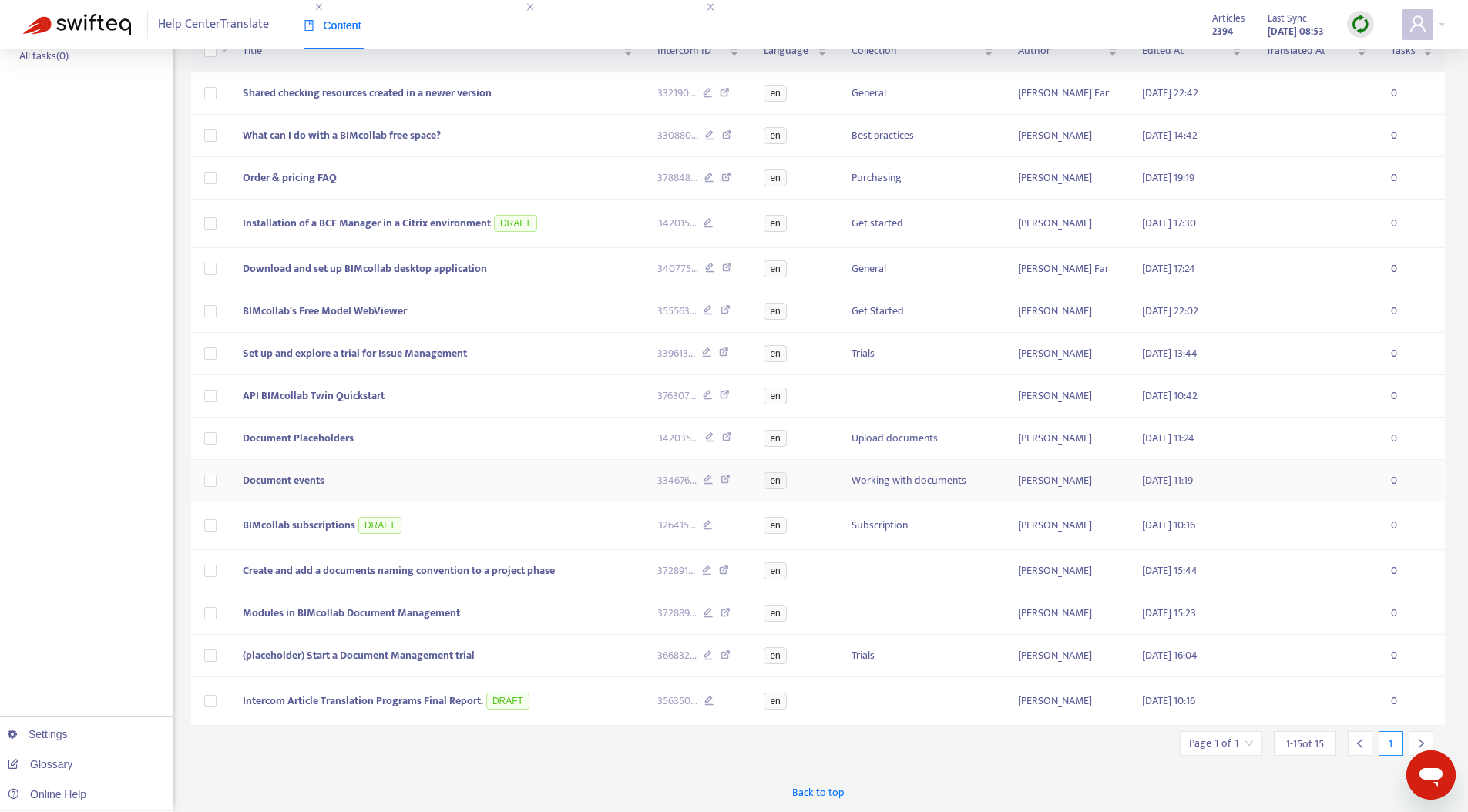
scroll to position [0, 0]
